Goal: Transaction & Acquisition: Purchase product/service

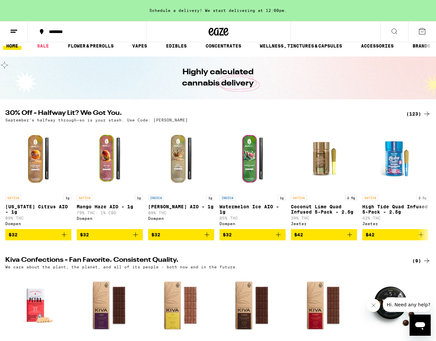
scroll to position [9, 0]
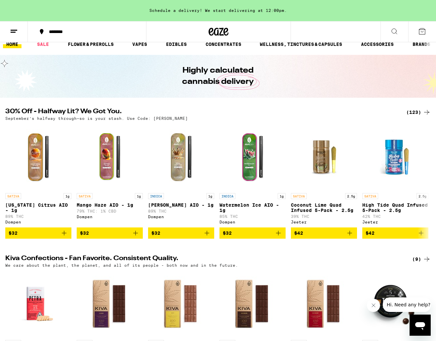
click at [411, 116] on div "September’s halfway through—so is your stash. Use Code: [PERSON_NAME]" at bounding box center [217, 118] width 425 height 4
click at [417, 110] on div "(123)" at bounding box center [418, 112] width 24 height 8
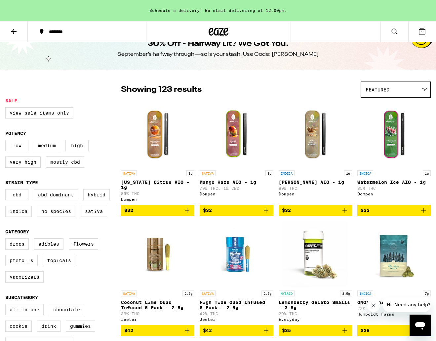
scroll to position [23, 0]
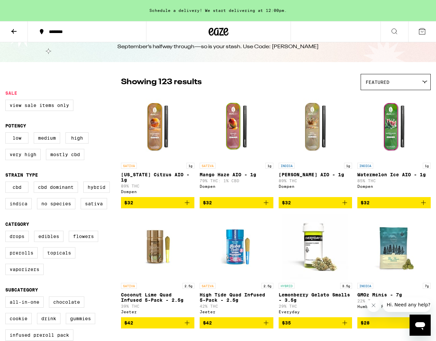
click at [376, 79] on div "Featured" at bounding box center [395, 82] width 69 height 16
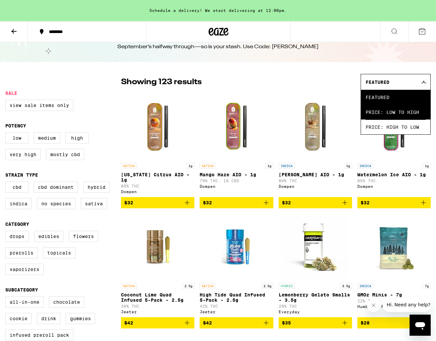
click at [379, 110] on span "Price: Low to High" at bounding box center [396, 112] width 60 height 15
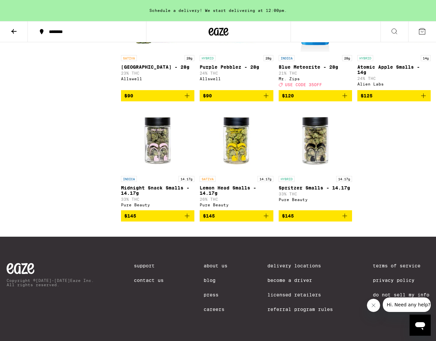
scroll to position [3650, 0]
